Goal: Transaction & Acquisition: Obtain resource

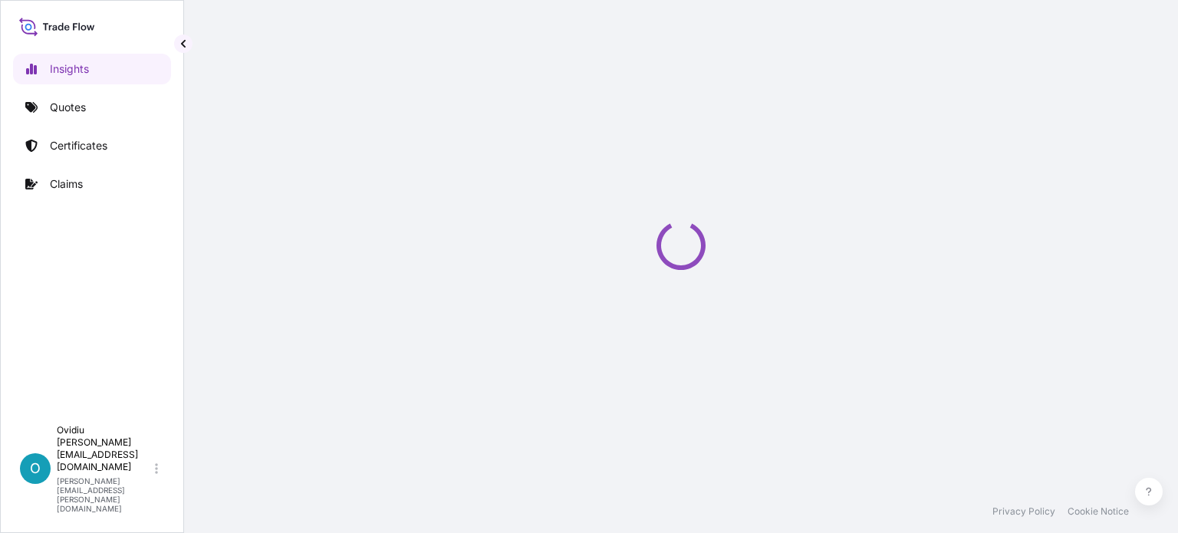
select select "2025"
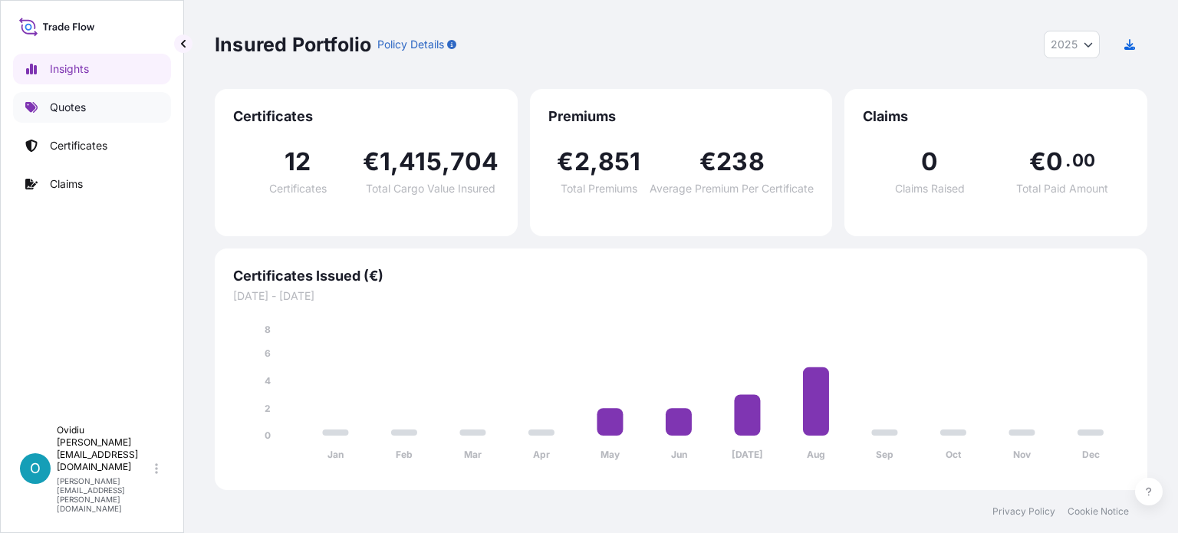
click at [68, 111] on p "Quotes" at bounding box center [68, 107] width 36 height 15
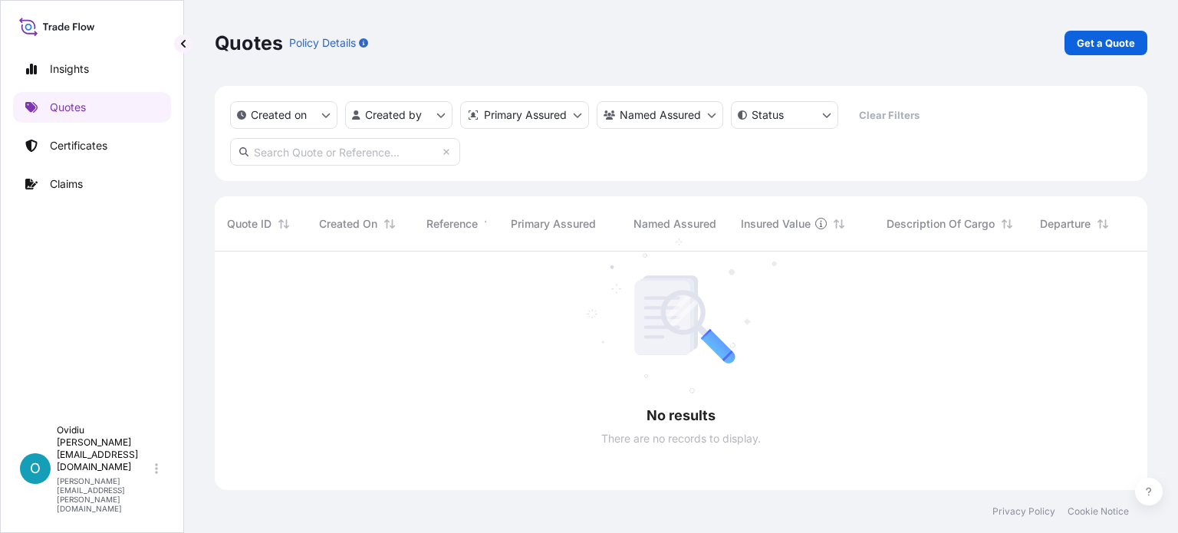
scroll to position [282, 921]
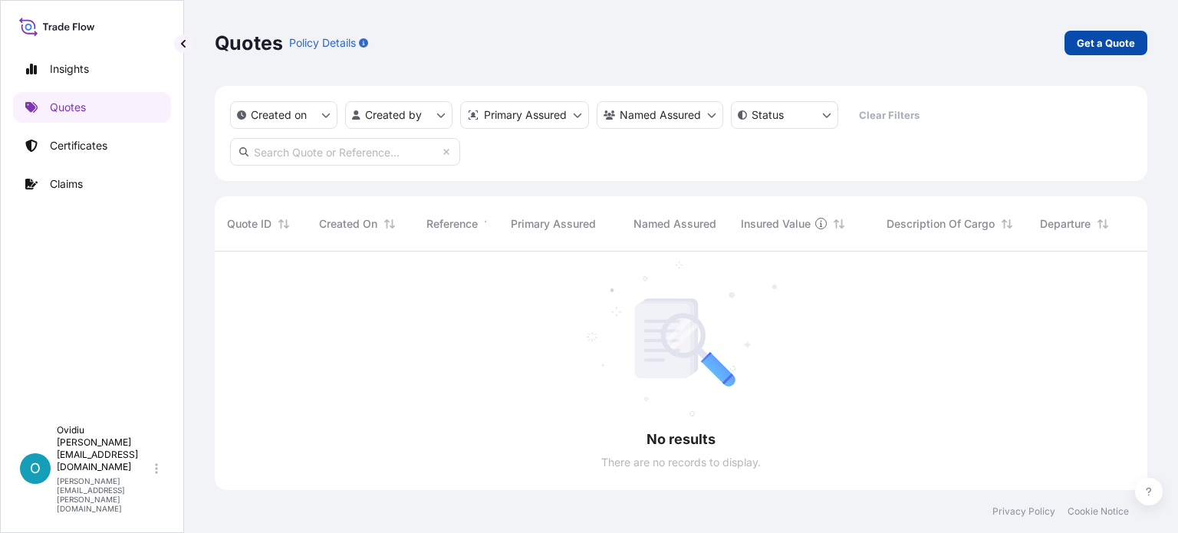
click at [1118, 51] on link "Get a Quote" at bounding box center [1106, 43] width 83 height 25
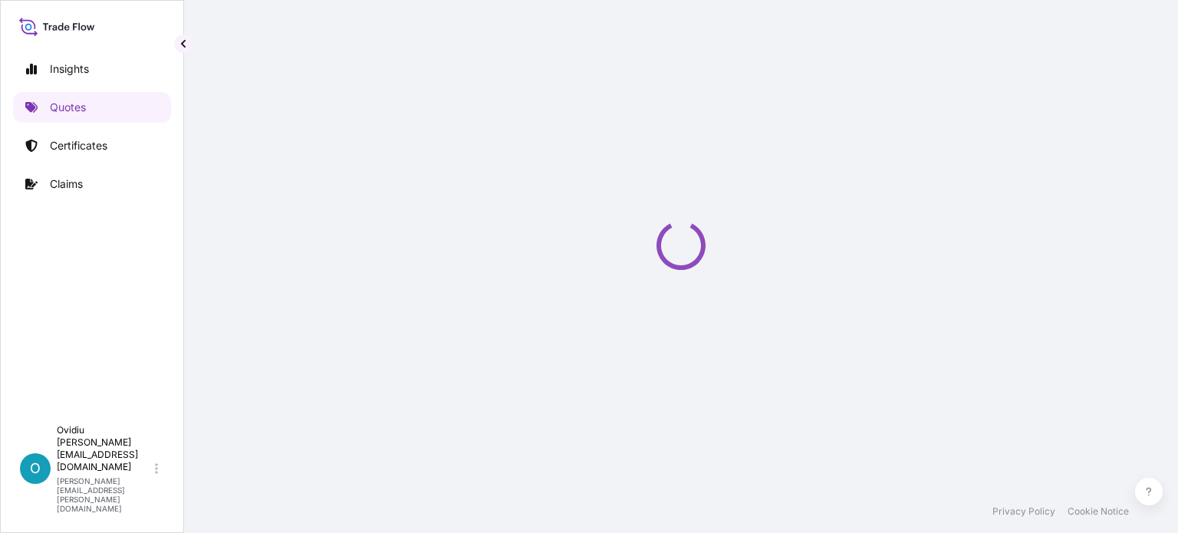
select select "Sea"
select select "21"
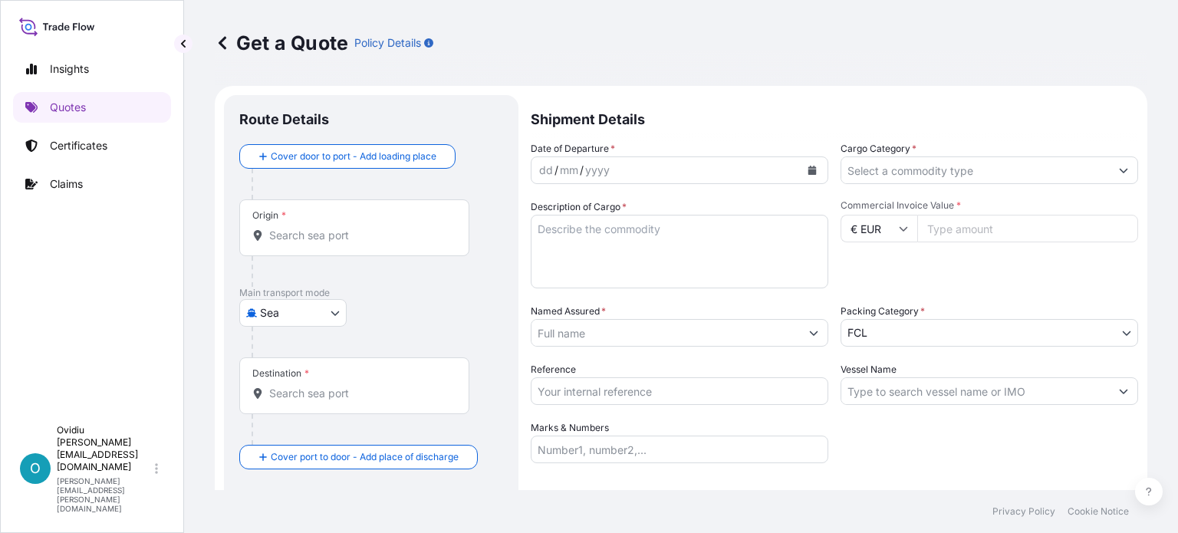
scroll to position [25, 0]
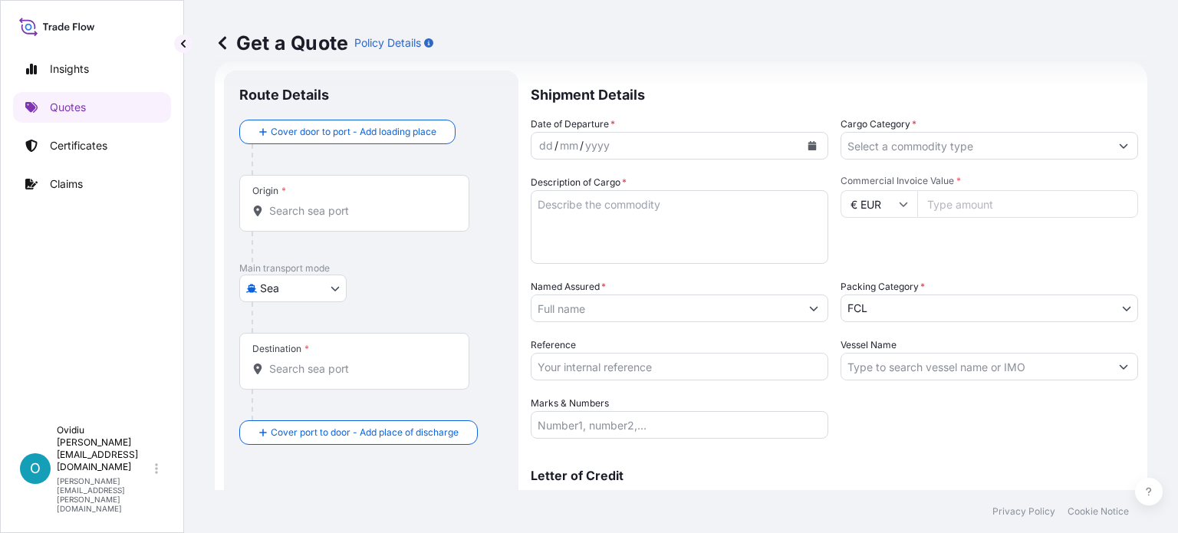
click at [310, 213] on input "Origin *" at bounding box center [359, 210] width 181 height 15
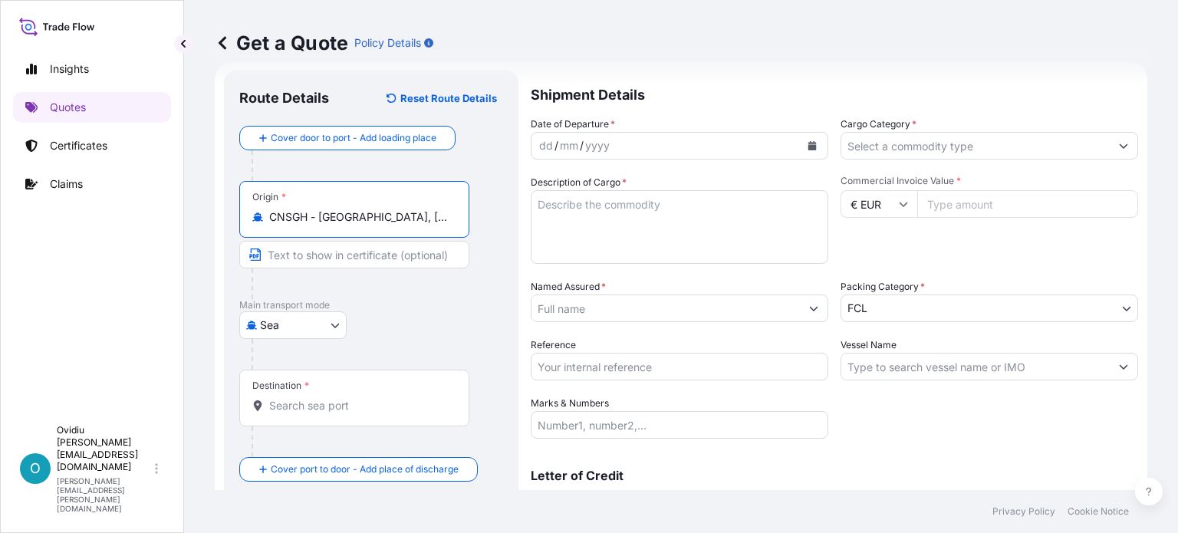
type input "CNSGH - [GEOGRAPHIC_DATA], [GEOGRAPHIC_DATA]"
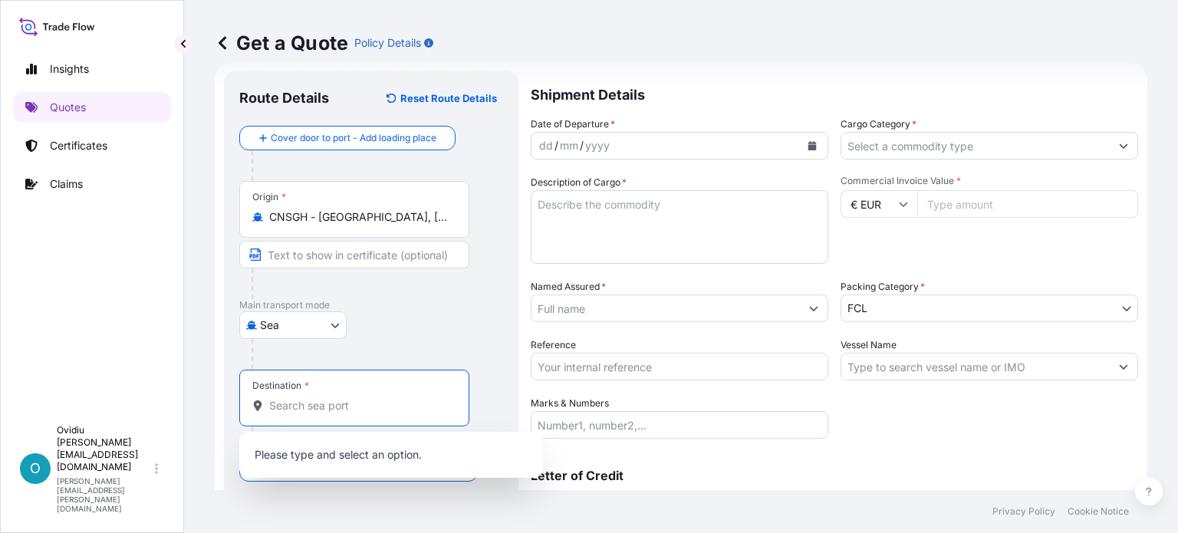
click at [303, 404] on input "Destination *" at bounding box center [359, 405] width 181 height 15
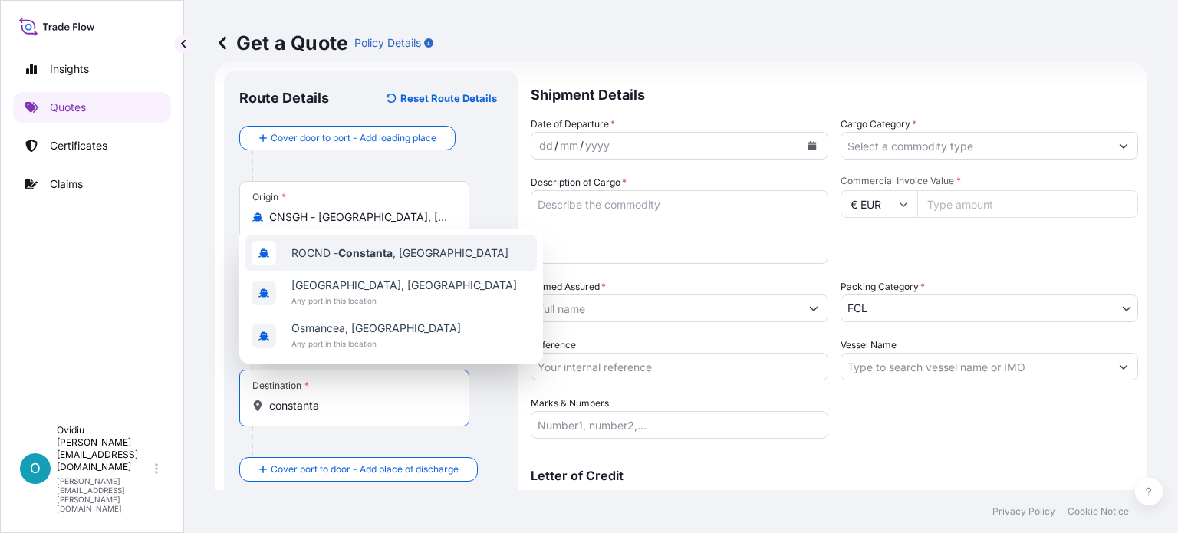
click at [334, 257] on span "ROCND - [GEOGRAPHIC_DATA] , [GEOGRAPHIC_DATA]" at bounding box center [400, 252] width 217 height 15
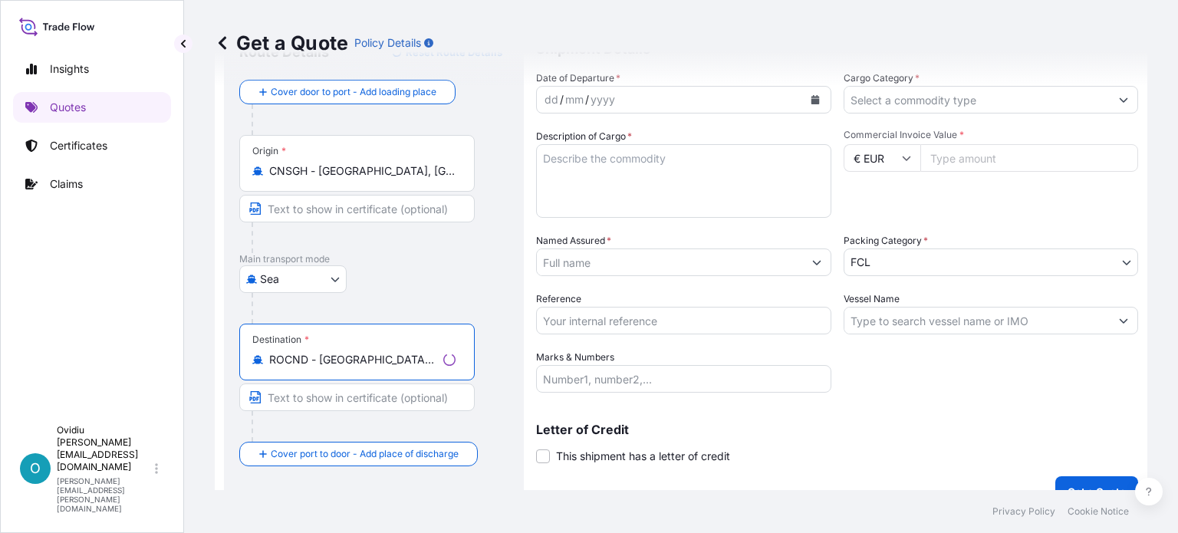
scroll to position [95, 0]
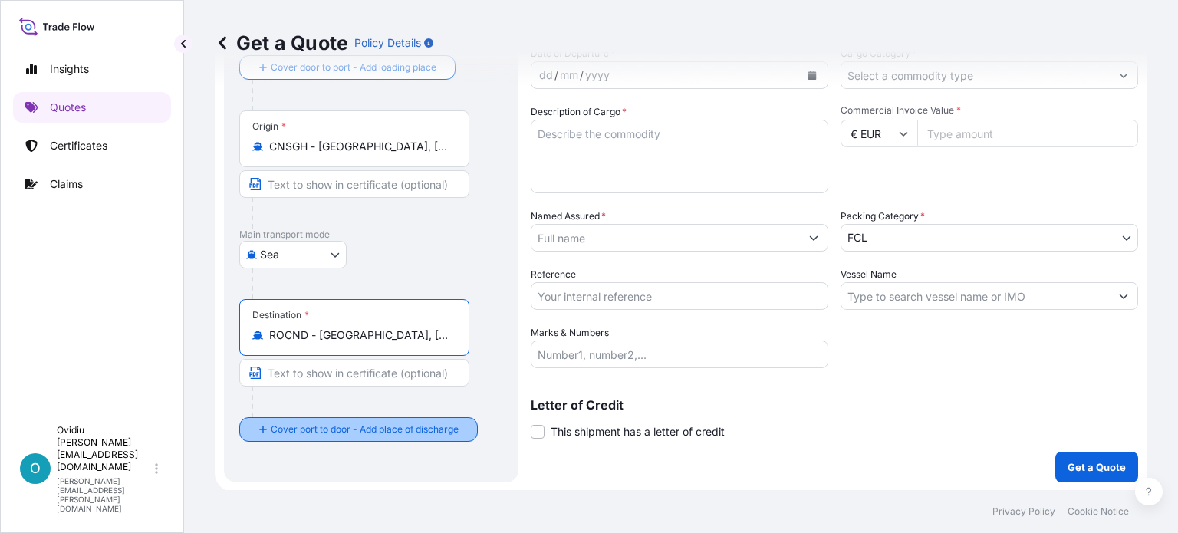
type input "ROCND - [GEOGRAPHIC_DATA], [GEOGRAPHIC_DATA]"
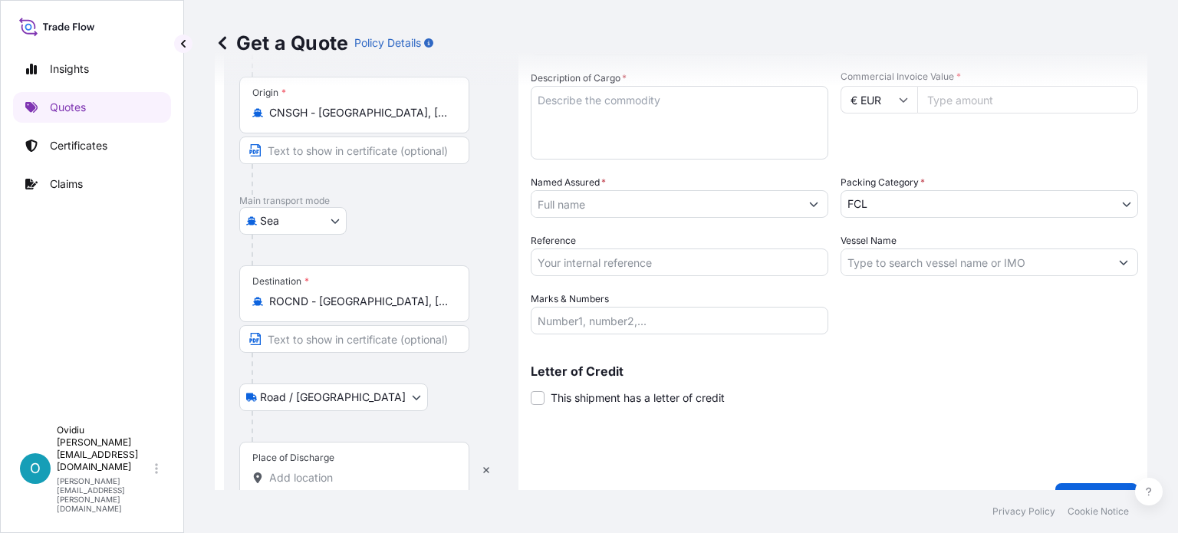
scroll to position [160, 0]
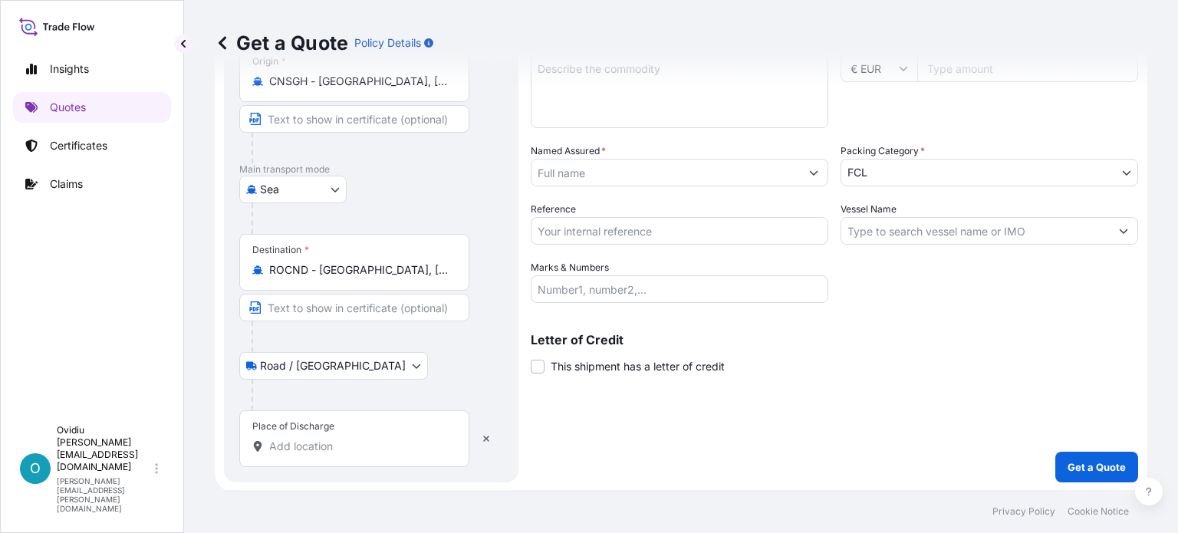
click at [319, 446] on input "Place of Discharge" at bounding box center [359, 446] width 181 height 15
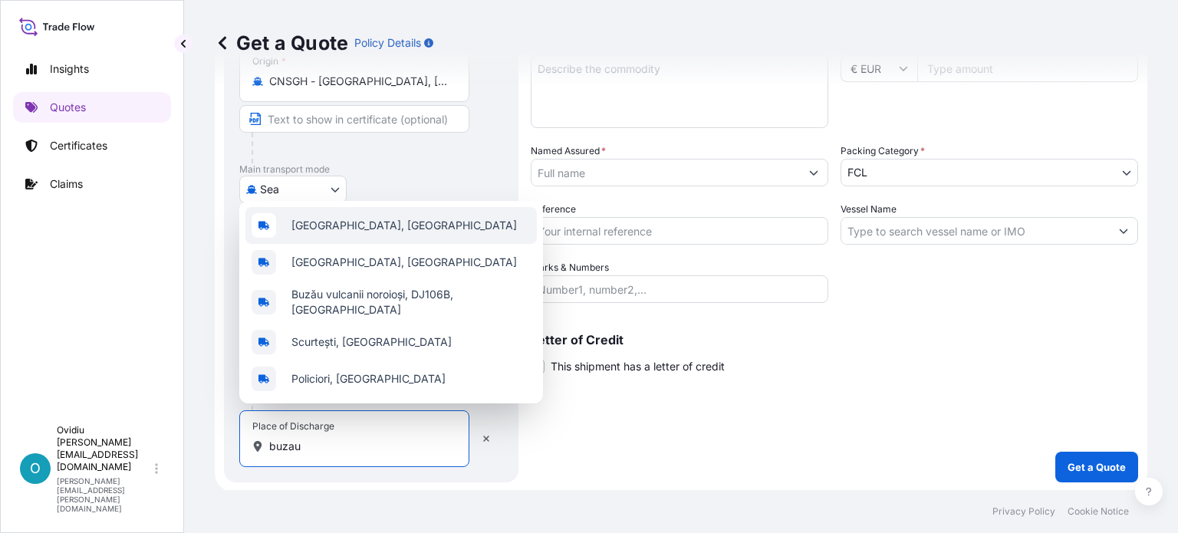
click at [339, 233] on span "[GEOGRAPHIC_DATA], [GEOGRAPHIC_DATA]" at bounding box center [405, 225] width 226 height 15
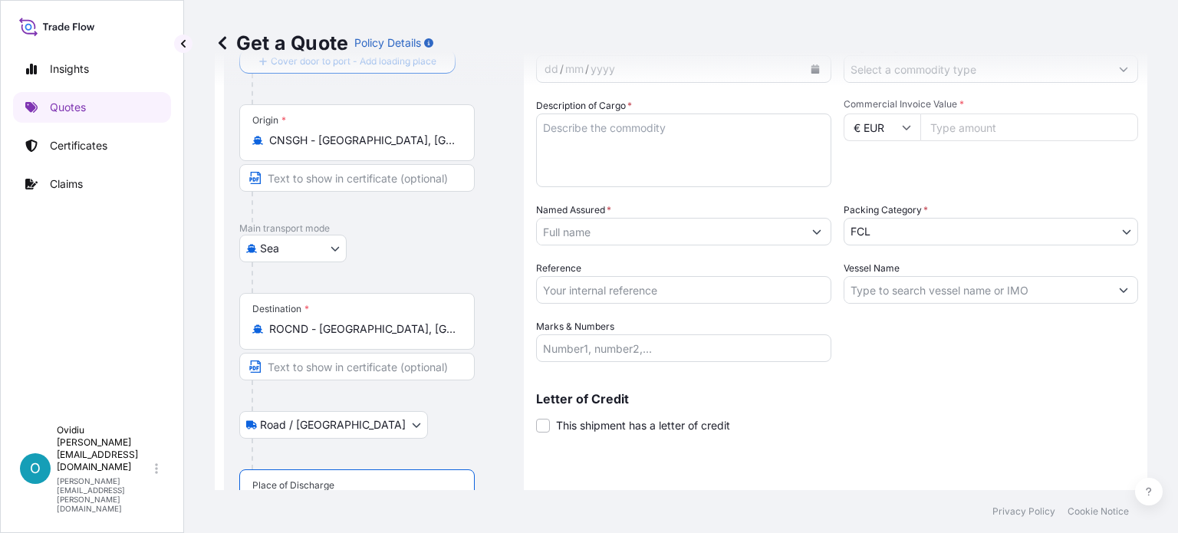
scroll to position [0, 0]
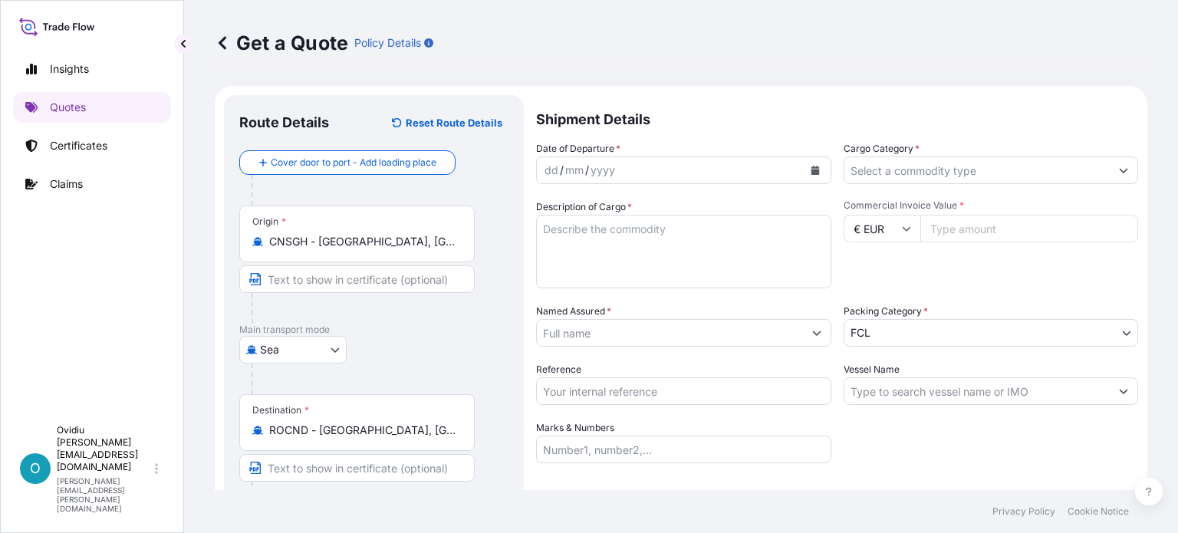
type input "[GEOGRAPHIC_DATA], [GEOGRAPHIC_DATA]"
click at [589, 166] on div "yyyy" at bounding box center [603, 170] width 28 height 18
click at [605, 169] on div "yyyy" at bounding box center [603, 170] width 28 height 18
click at [543, 170] on div "dd" at bounding box center [551, 170] width 17 height 18
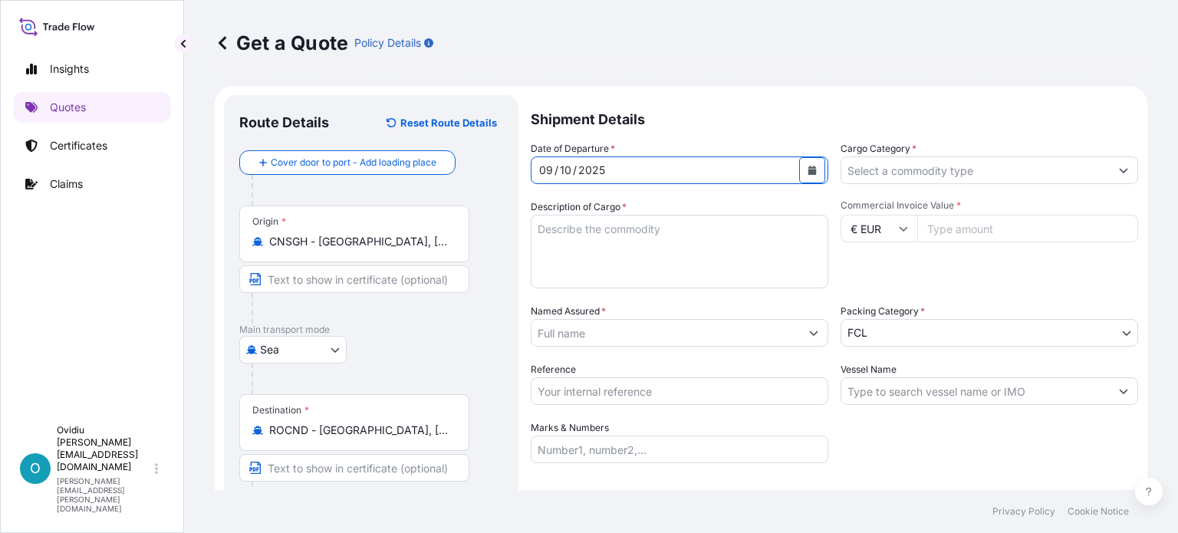
click at [957, 171] on input "Cargo Category *" at bounding box center [976, 170] width 269 height 28
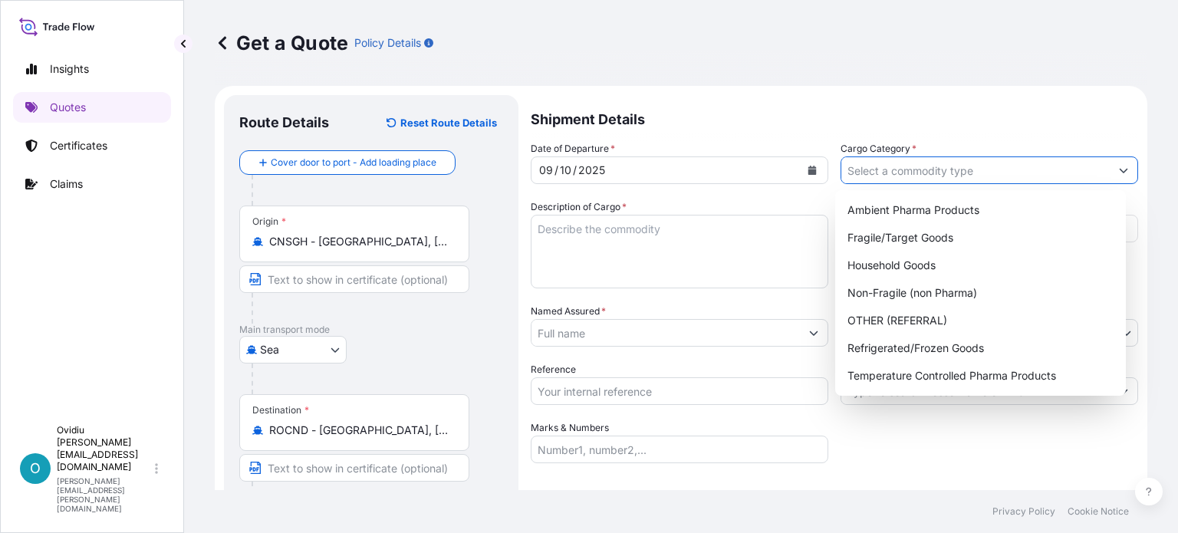
click at [957, 171] on input "Cargo Category *" at bounding box center [976, 170] width 269 height 28
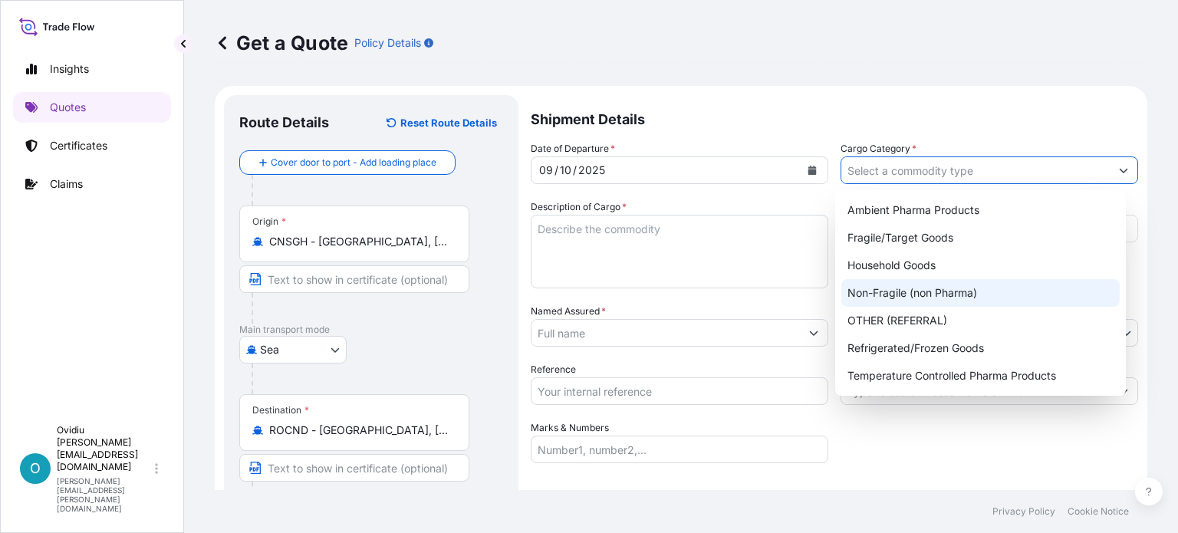
click at [912, 293] on div "Non-Fragile (non Pharma)" at bounding box center [981, 293] width 278 height 28
type input "Non-Fragile (non Pharma)"
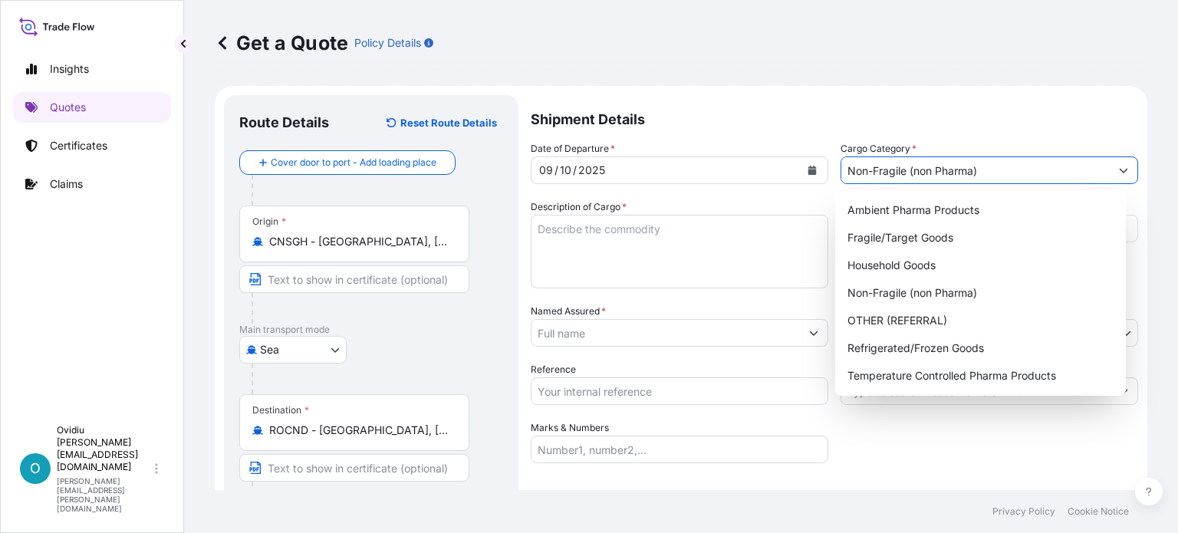
click at [593, 259] on textarea "Description of Cargo *" at bounding box center [680, 252] width 298 height 74
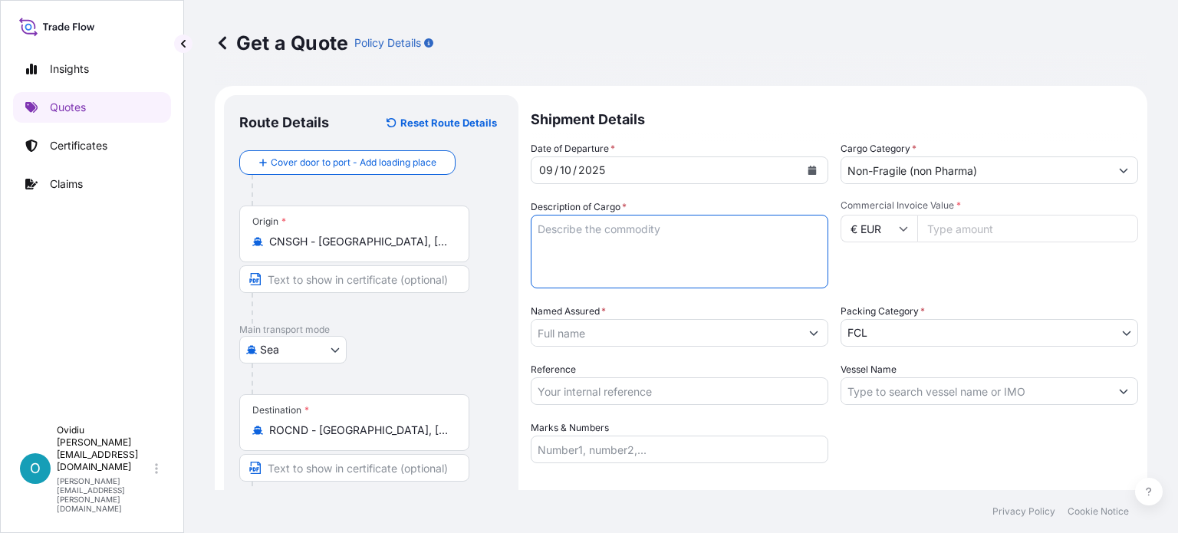
paste textarea "6903 20 10"
paste textarea "CERAMIC WELDING BACKUP"
type textarea "6903 20 10 - CERAMIC WELDING BACKUP"
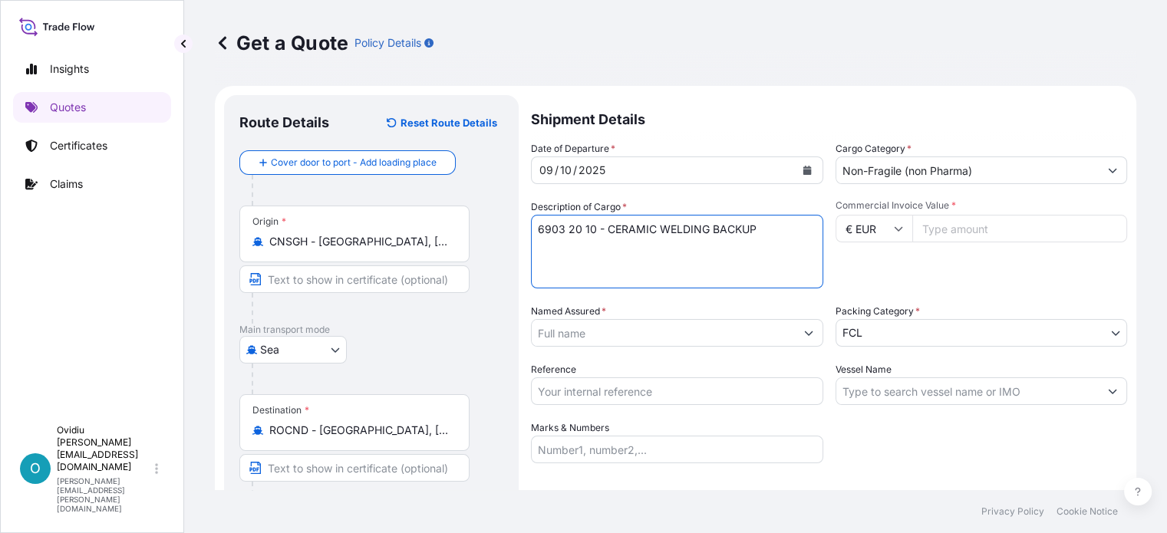
click at [664, 341] on input "Named Assured *" at bounding box center [663, 333] width 263 height 28
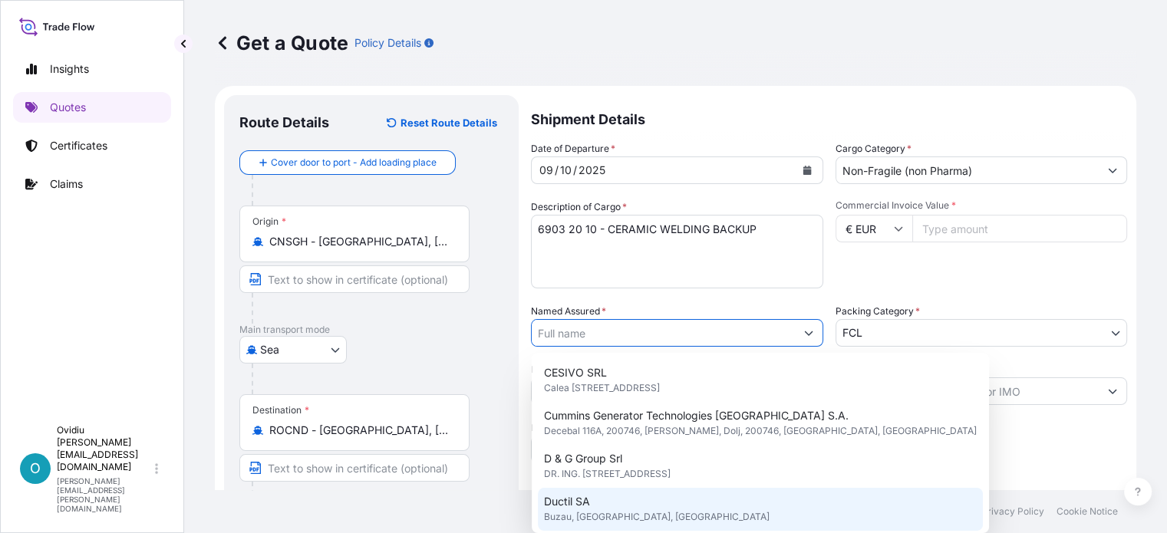
click at [612, 503] on div "Ductil SA Buzau, [GEOGRAPHIC_DATA], [GEOGRAPHIC_DATA]" at bounding box center [760, 509] width 445 height 43
type input "Ductil SA"
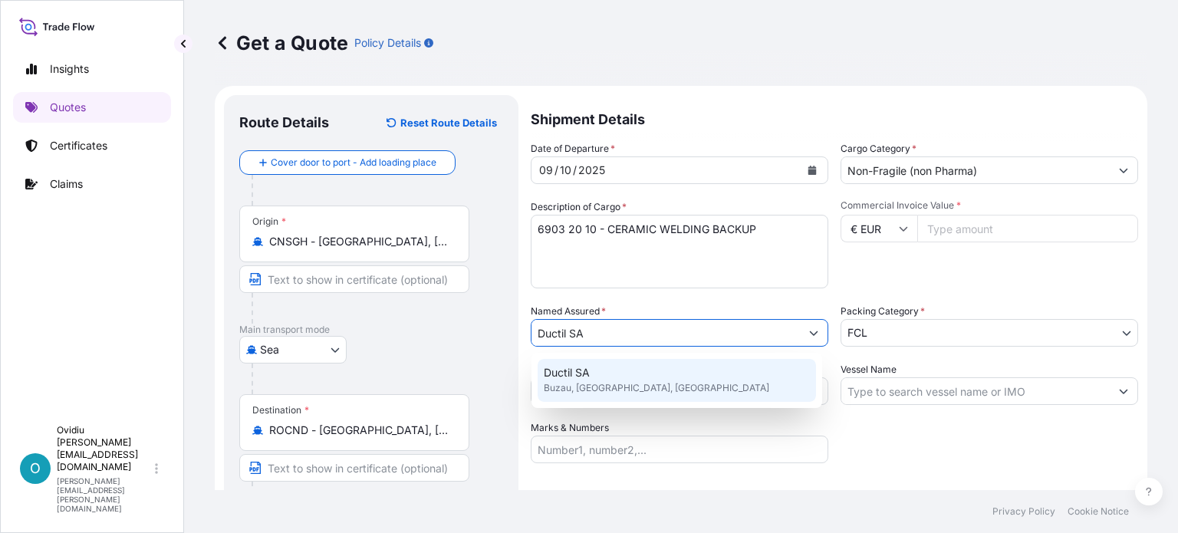
click at [697, 373] on div "Ductil SA Buzau, [GEOGRAPHIC_DATA], [GEOGRAPHIC_DATA]" at bounding box center [677, 380] width 278 height 43
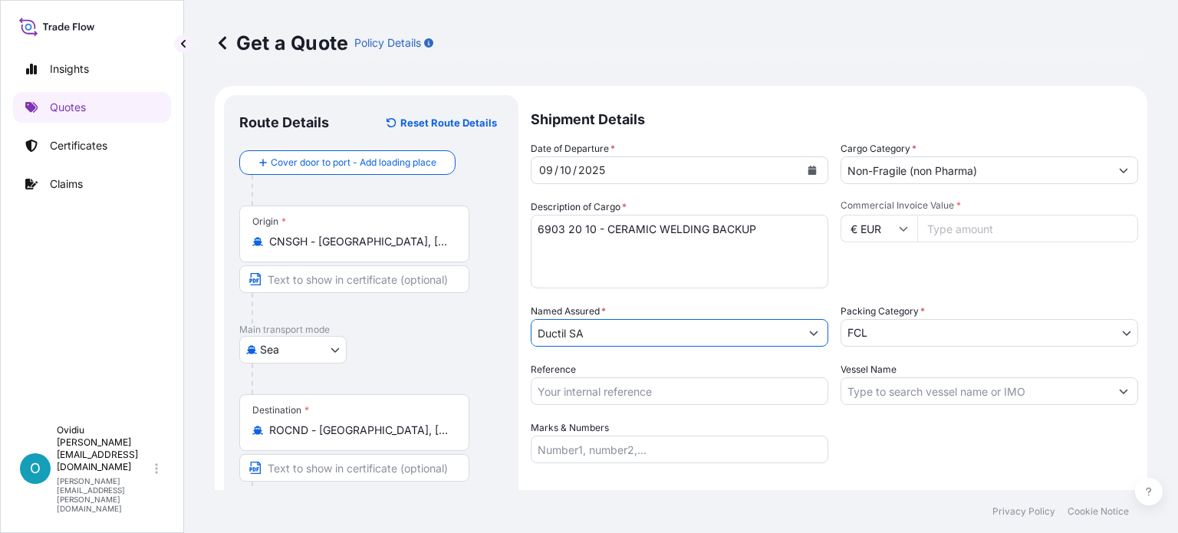
click at [568, 386] on input "Reference" at bounding box center [680, 391] width 298 height 28
paste input "233SI057"
type input "233SI057"
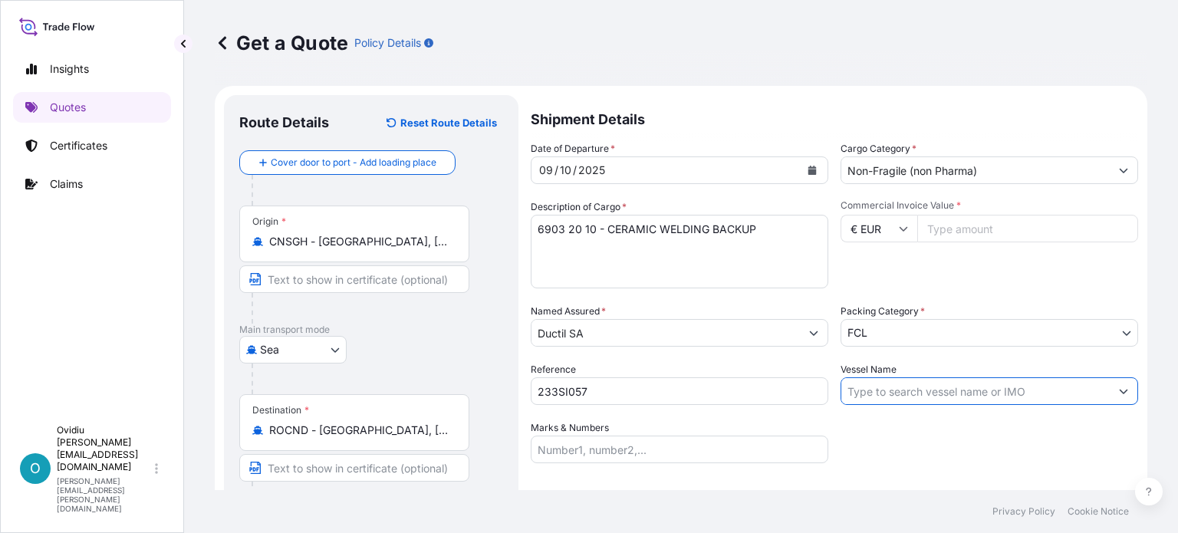
click at [868, 396] on input "Vessel Name" at bounding box center [976, 391] width 269 height 28
paste input "MSC [PERSON_NAME]"
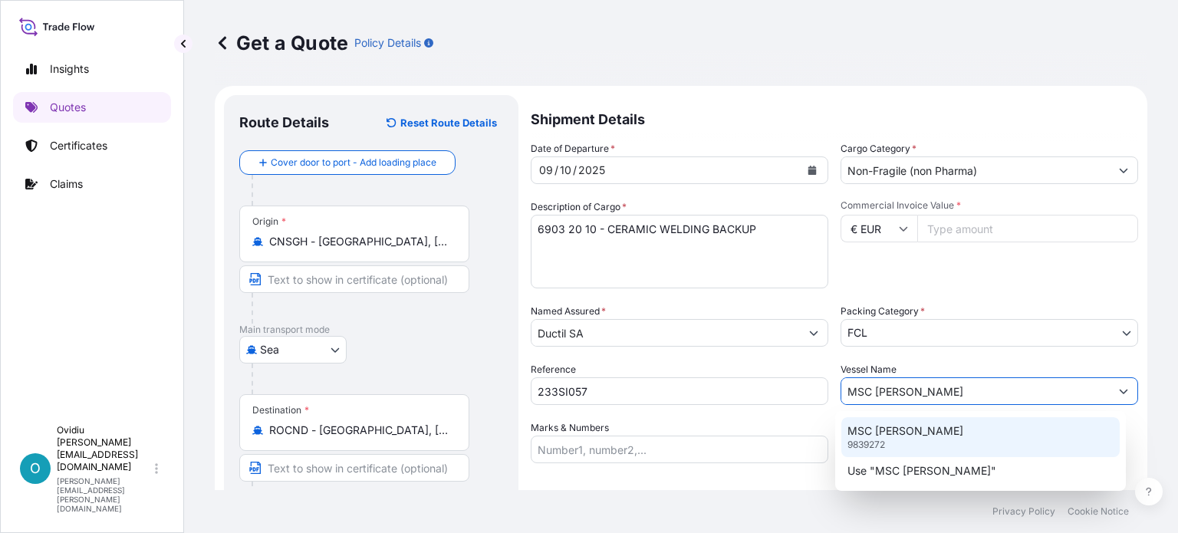
click at [890, 438] on p "MSC [PERSON_NAME]" at bounding box center [906, 430] width 116 height 15
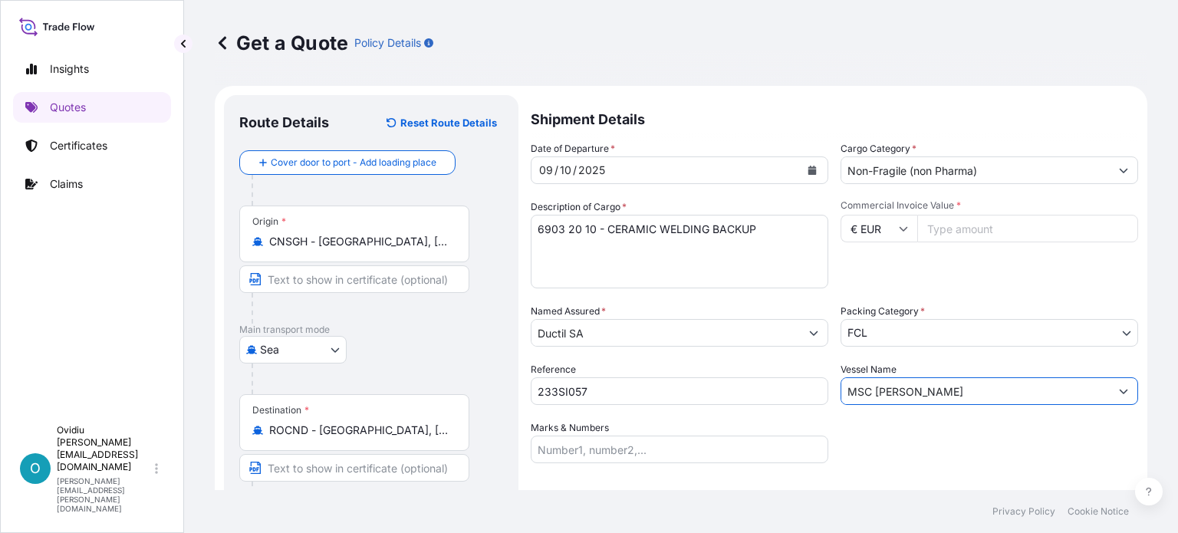
type input "MSC [PERSON_NAME]"
click at [943, 227] on input "Commercial Invoice Value *" at bounding box center [1028, 229] width 221 height 28
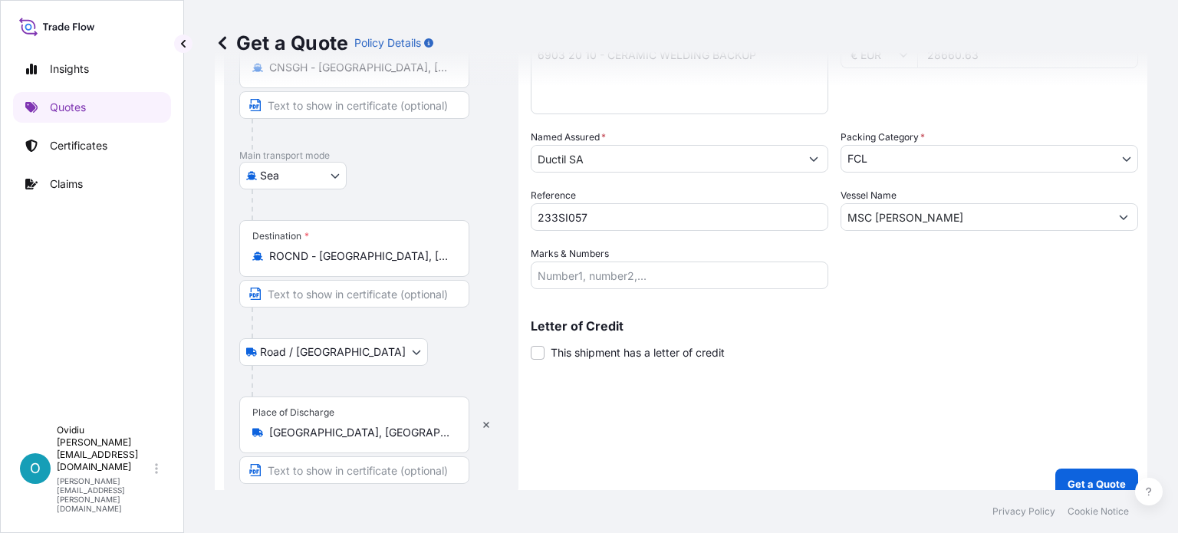
scroll to position [191, 0]
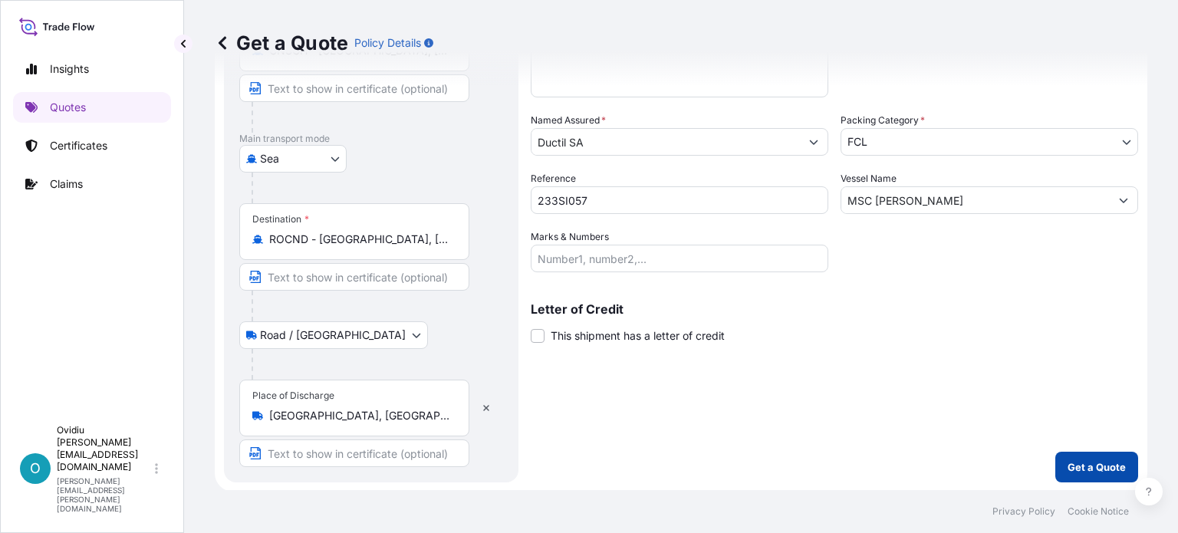
type input "28660.63"
click at [1077, 463] on p "Get a Quote" at bounding box center [1097, 467] width 58 height 15
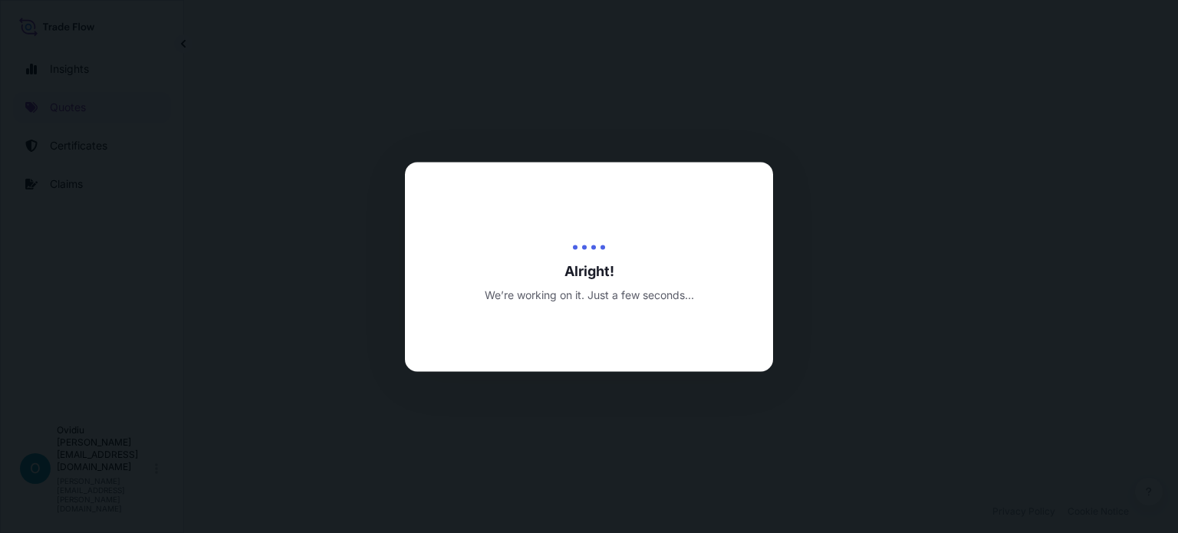
select select "Sea"
select select "Road / [GEOGRAPHIC_DATA]"
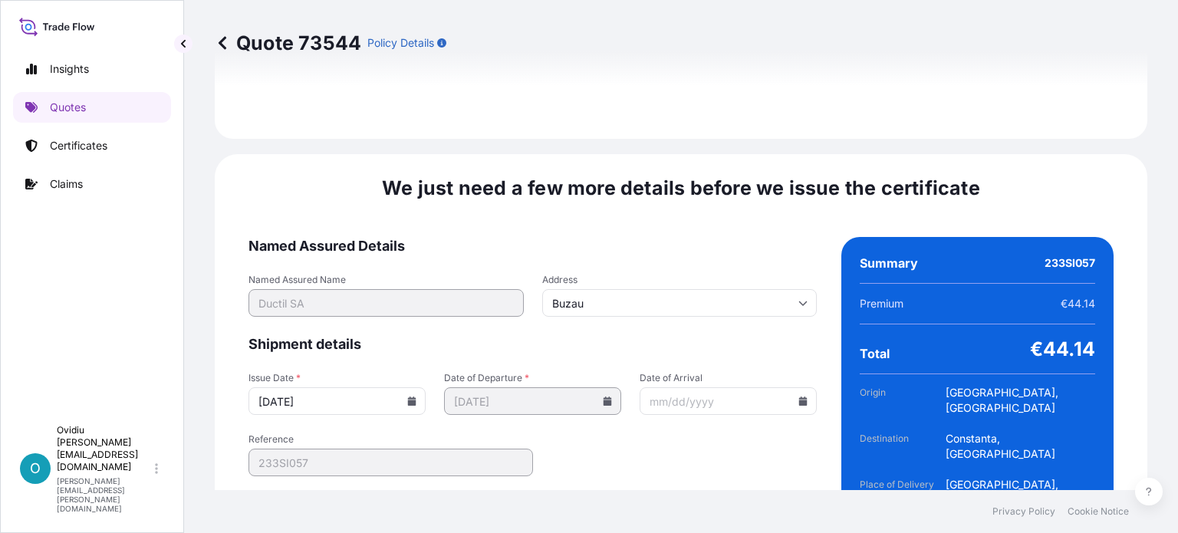
scroll to position [1966, 0]
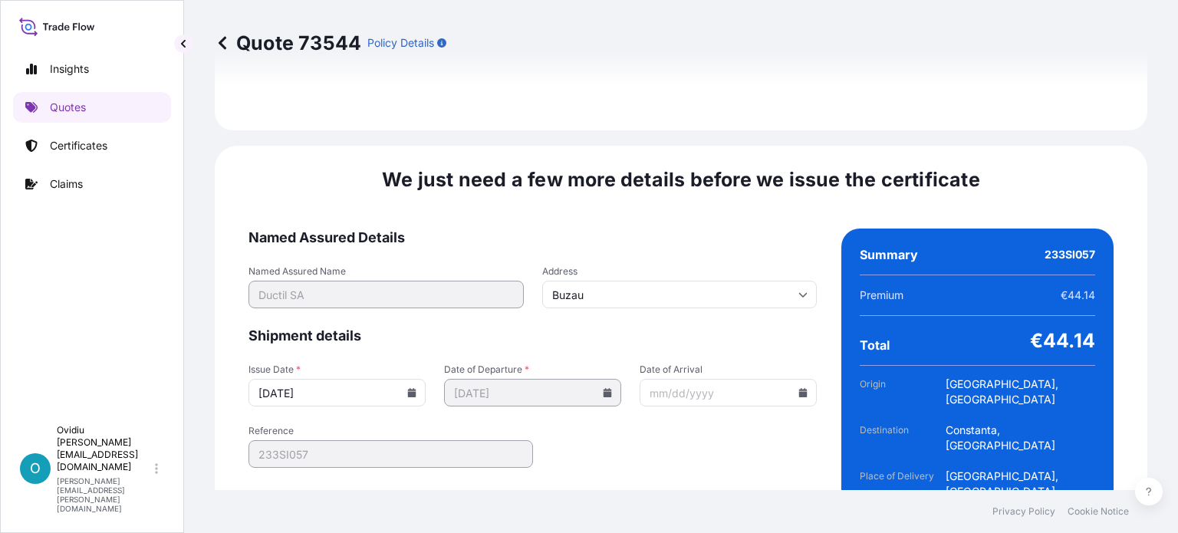
click at [674, 379] on input "Date of Arrival" at bounding box center [728, 393] width 177 height 28
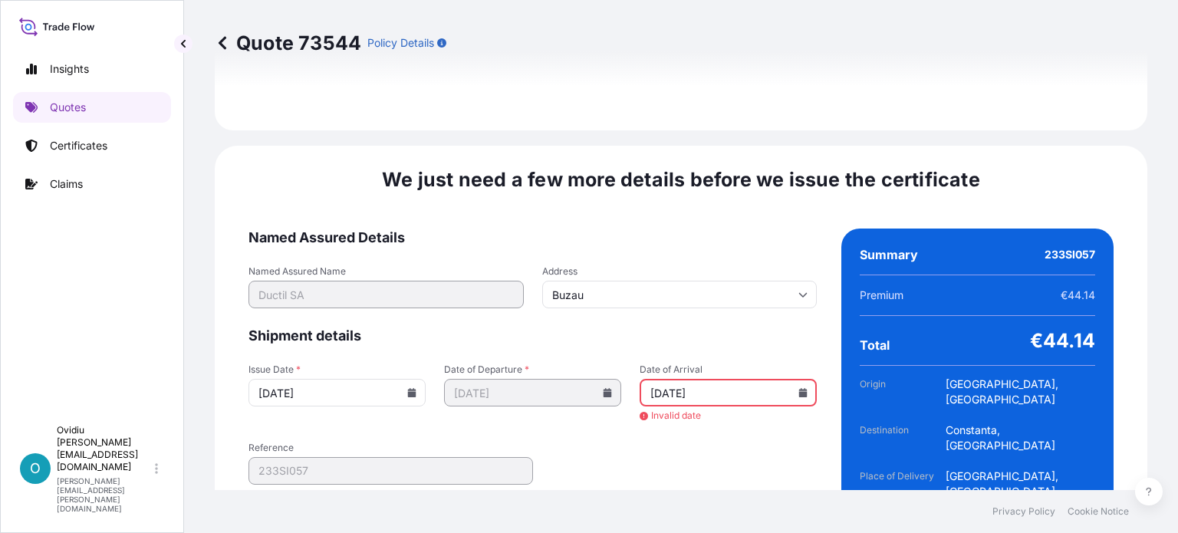
click at [694, 379] on input "[DATE]" at bounding box center [728, 393] width 177 height 28
click at [791, 379] on div "[DATE]" at bounding box center [728, 393] width 177 height 28
click at [799, 388] on icon at bounding box center [803, 392] width 8 height 9
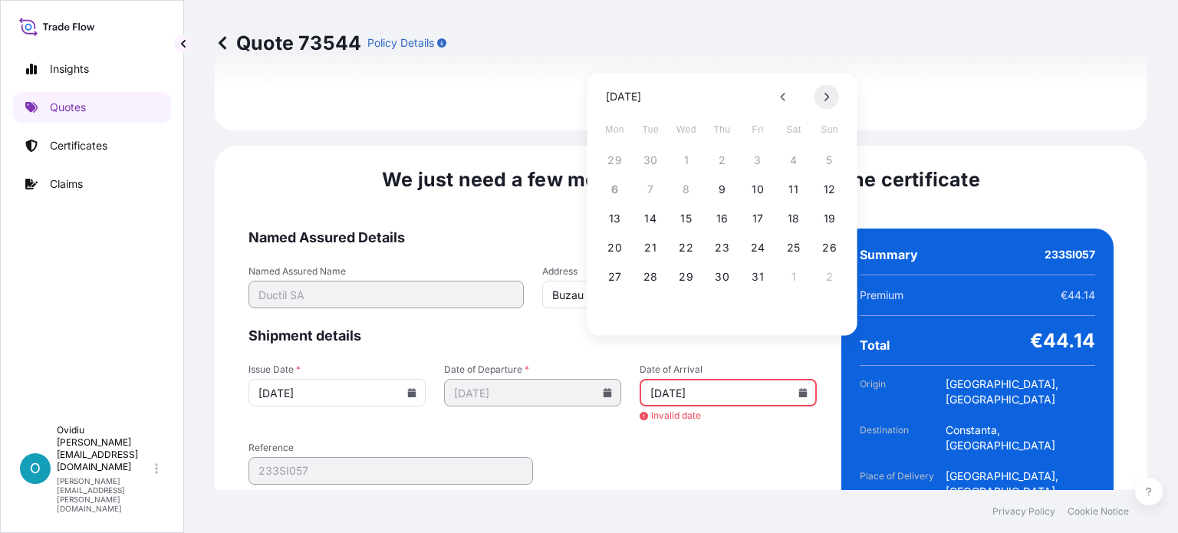
click at [822, 103] on button at bounding box center [827, 96] width 25 height 25
click at [729, 222] on button "15" at bounding box center [722, 218] width 25 height 25
type input "[DATE]"
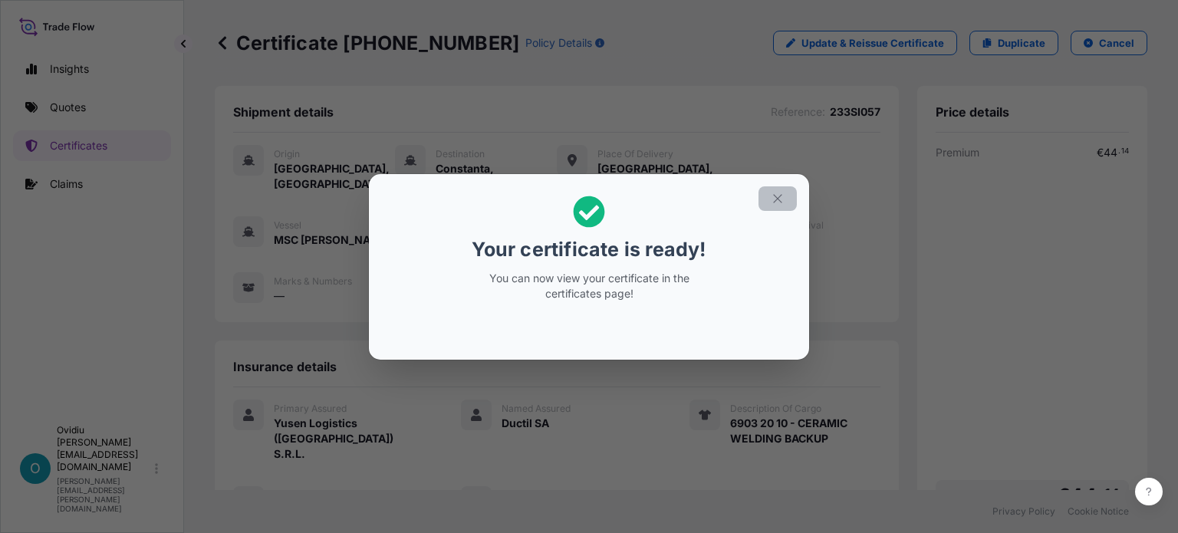
click at [776, 202] on icon "button" at bounding box center [778, 199] width 14 height 14
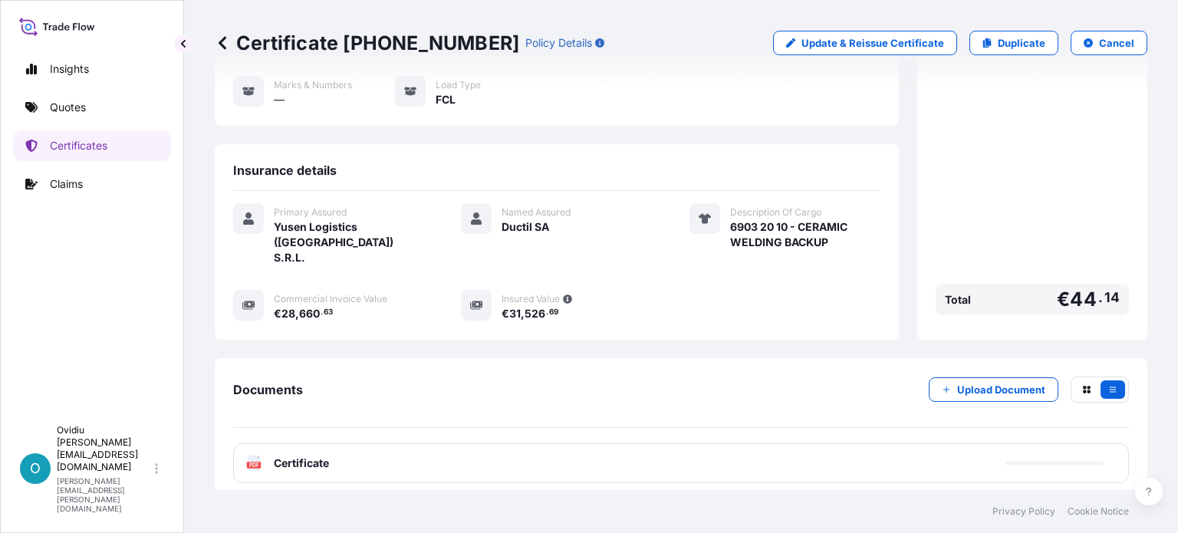
scroll to position [267, 0]
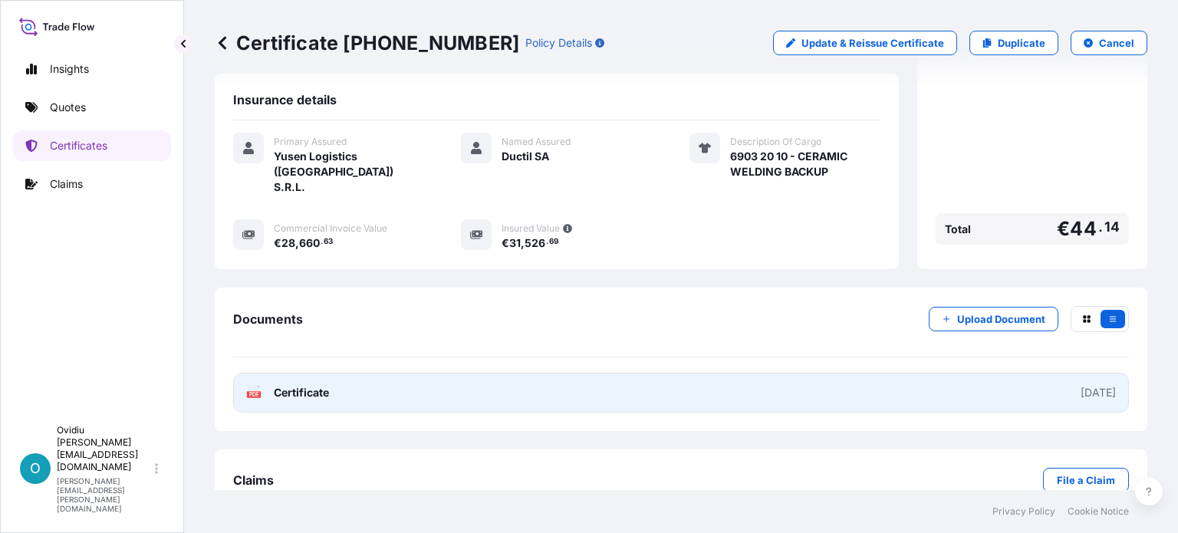
click at [1081, 385] on div "[DATE]" at bounding box center [1098, 392] width 35 height 15
